Goal: Transaction & Acquisition: Purchase product/service

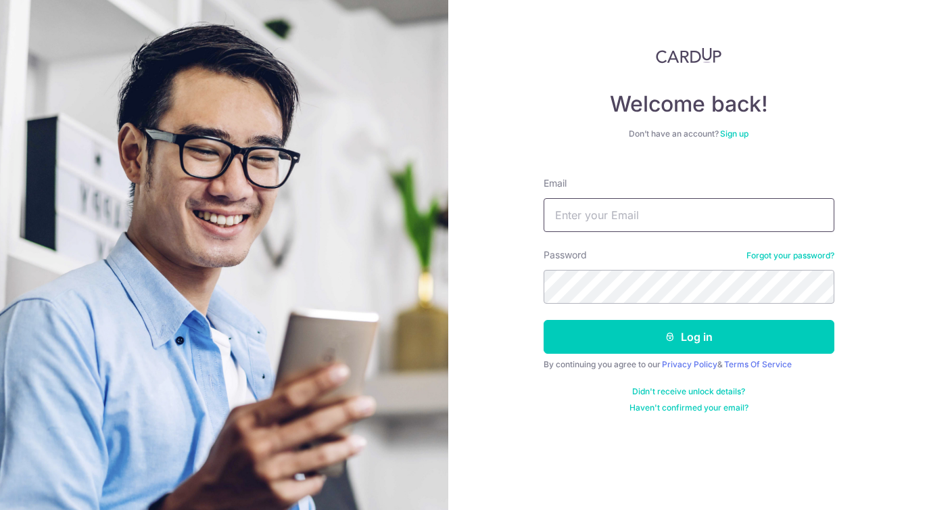
click at [597, 214] on input "Email" at bounding box center [689, 215] width 291 height 34
type input "[EMAIL_ADDRESS][DOMAIN_NAME]"
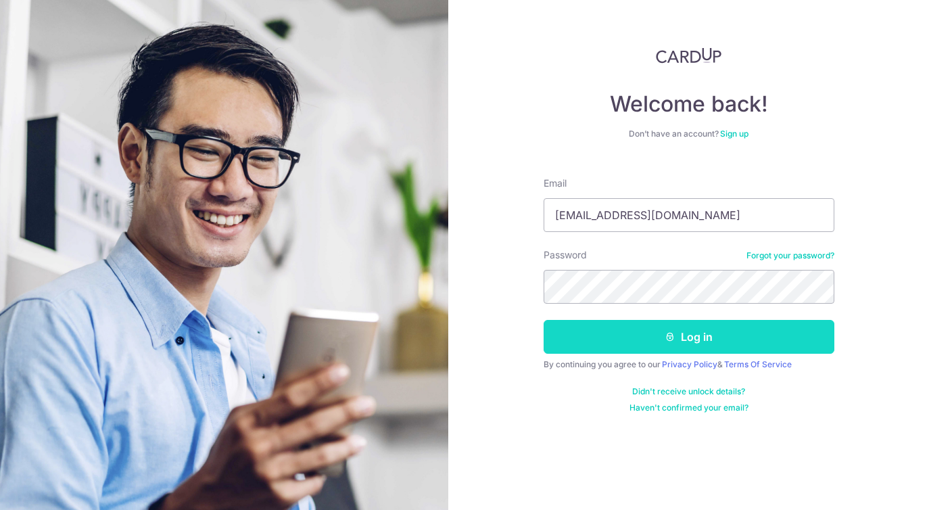
click at [674, 336] on icon "submit" at bounding box center [670, 336] width 11 height 11
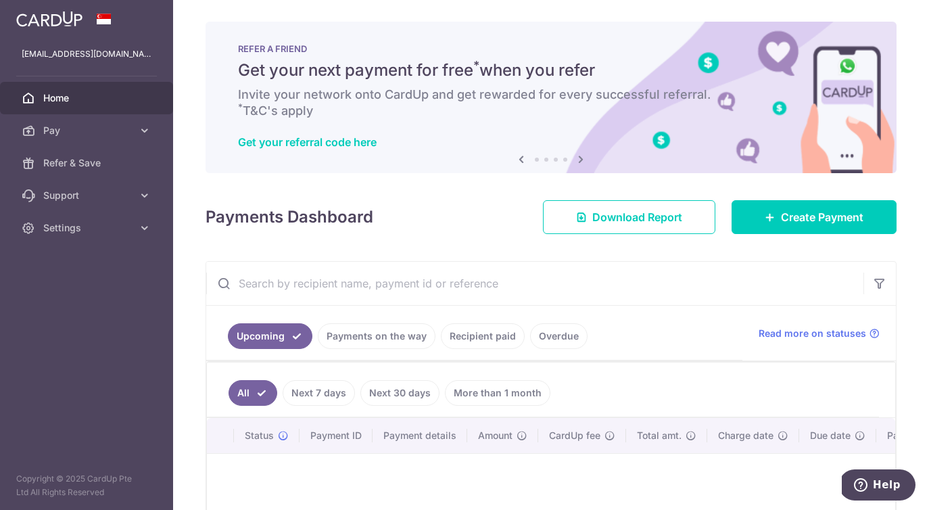
click at [680, 294] on input "text" at bounding box center [534, 283] width 657 height 43
click at [666, 379] on ul "All Next 7 days Next 30 days More than 1 month" at bounding box center [543, 390] width 672 height 55
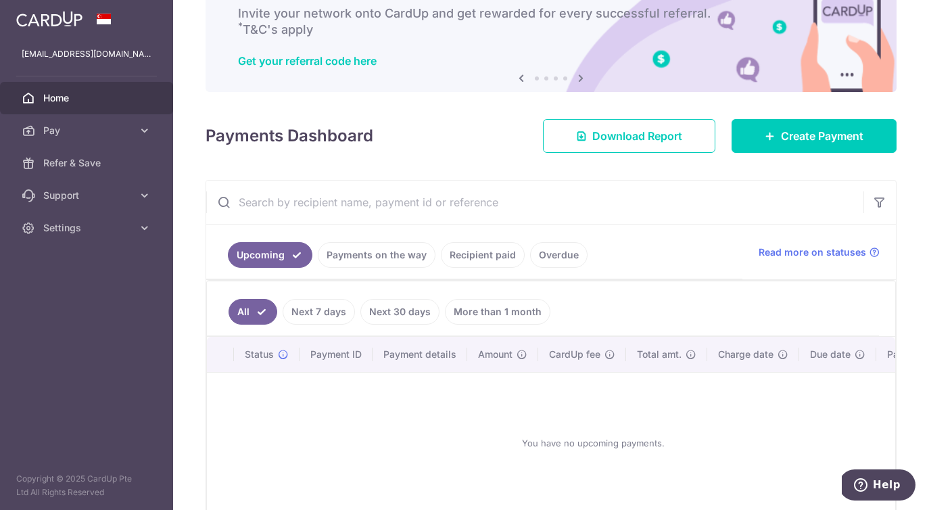
scroll to position [108, 0]
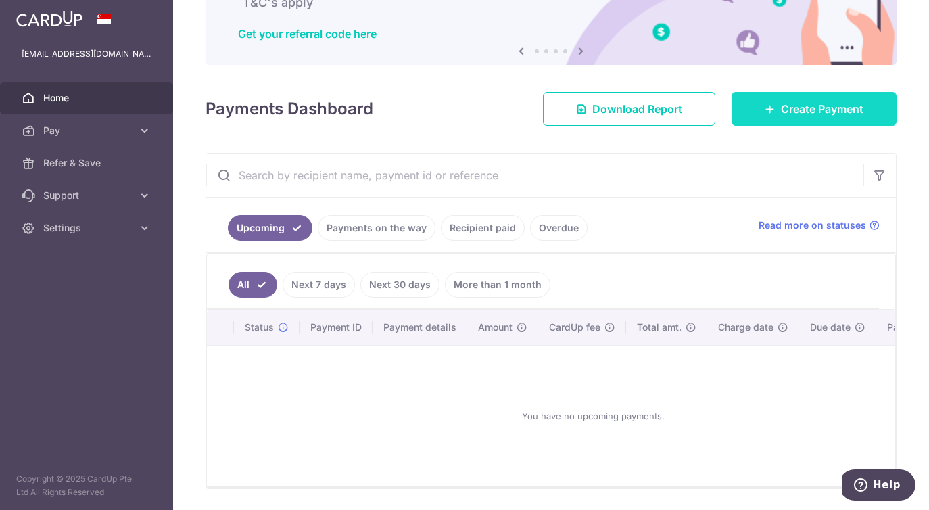
click at [788, 111] on span "Create Payment" at bounding box center [822, 109] width 83 height 16
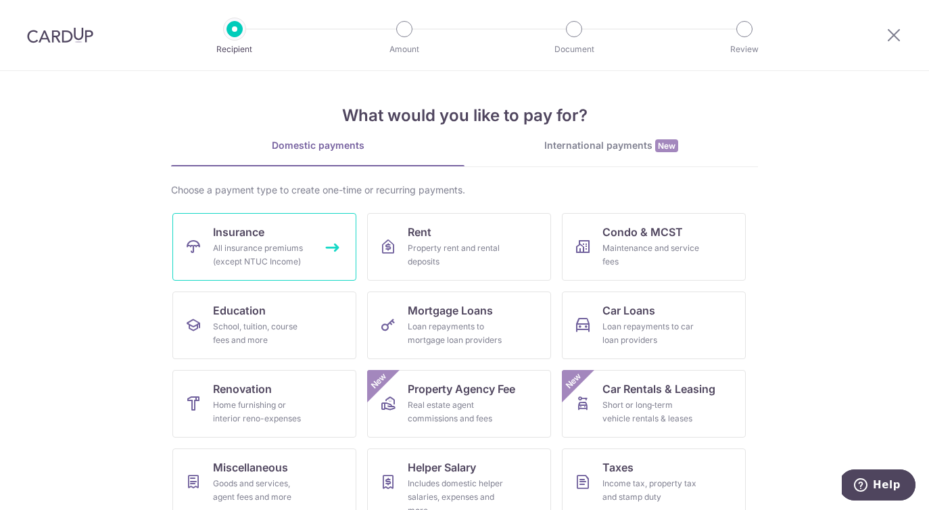
click at [277, 231] on link "Insurance All insurance premiums (except NTUC Income)" at bounding box center [264, 247] width 184 height 68
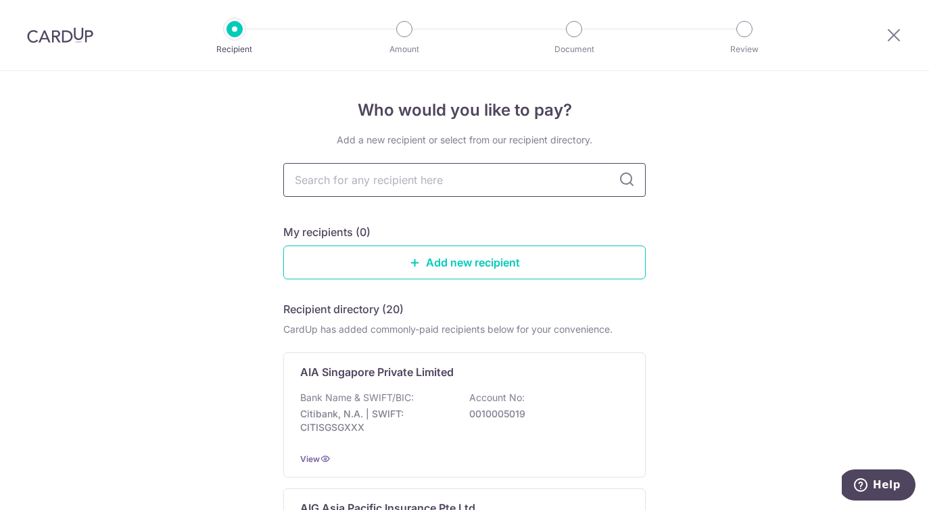
click at [388, 186] on input "text" at bounding box center [464, 180] width 363 height 34
type input "AIA"
click at [622, 178] on icon at bounding box center [627, 180] width 16 height 16
click at [744, 306] on div "Who would you like to pay? Add a new recipient or select from our recipient dir…" at bounding box center [464, 333] width 929 height 524
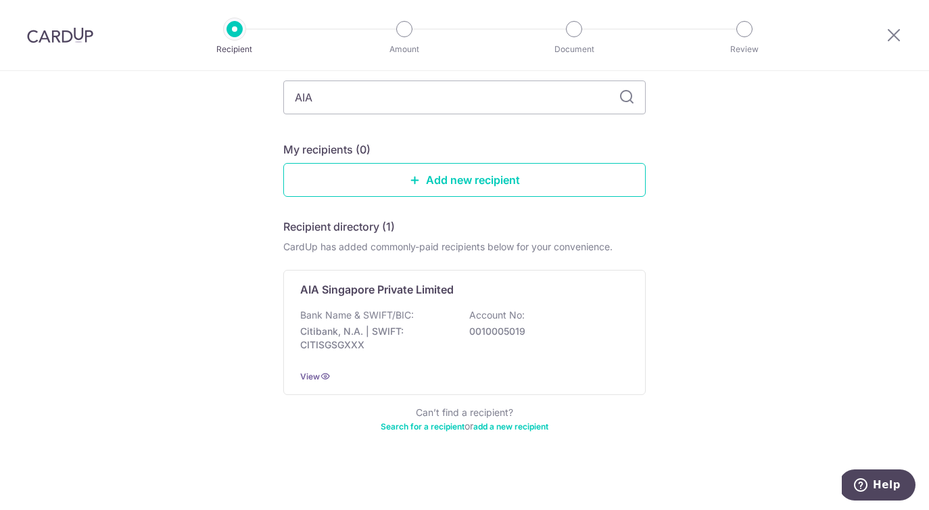
scroll to position [85, 0]
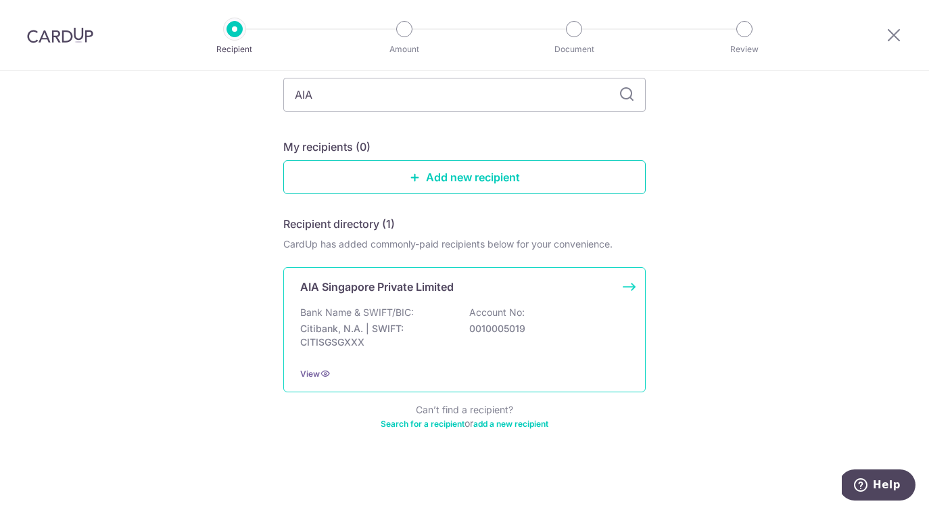
click at [335, 308] on p "Bank Name & SWIFT/BIC:" at bounding box center [357, 313] width 114 height 14
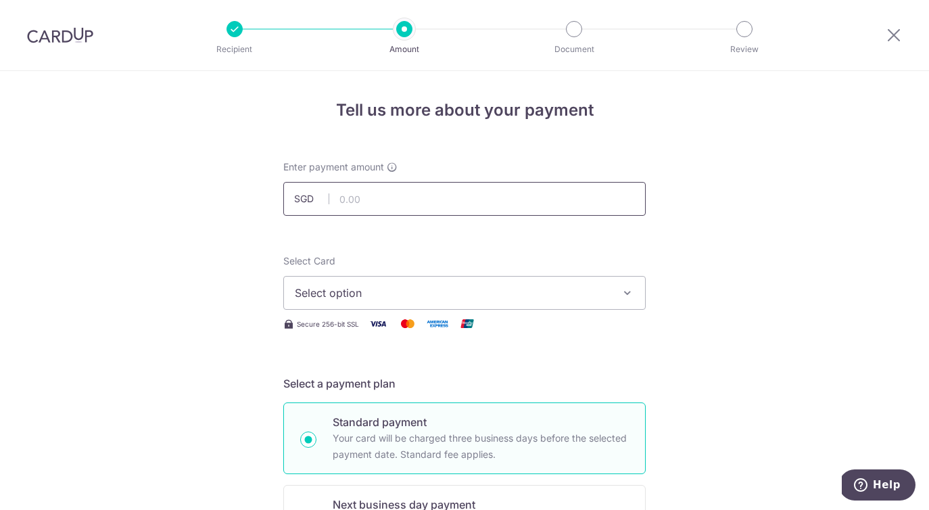
click at [367, 202] on input "text" at bounding box center [464, 199] width 363 height 34
click at [883, 32] on div at bounding box center [894, 35] width 70 height 70
click at [901, 30] on icon at bounding box center [894, 34] width 16 height 17
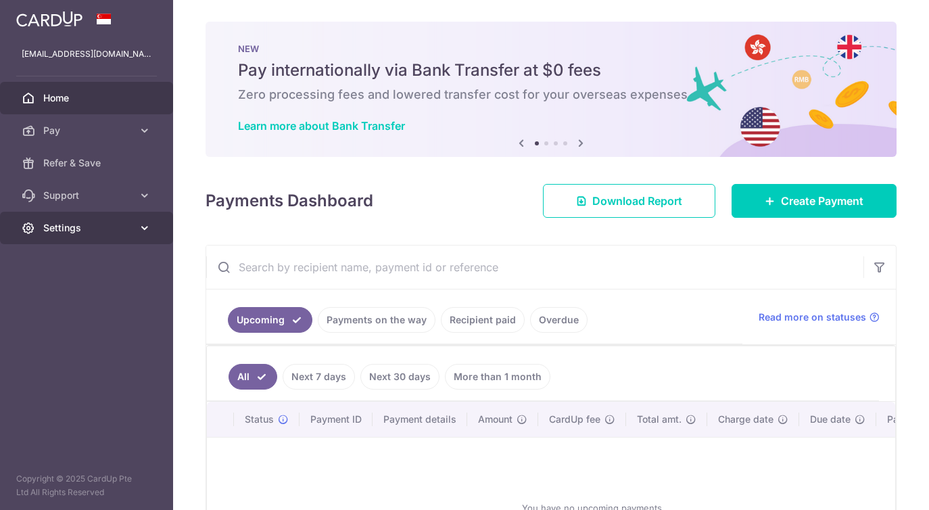
click at [80, 219] on link "Settings" at bounding box center [86, 228] width 173 height 32
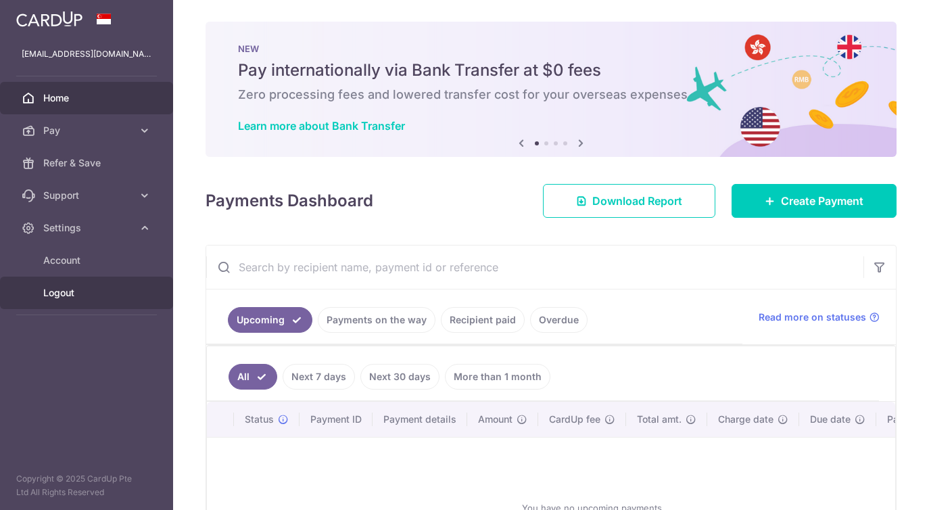
click at [62, 303] on link "Logout" at bounding box center [86, 293] width 173 height 32
